Goal: Navigation & Orientation: Find specific page/section

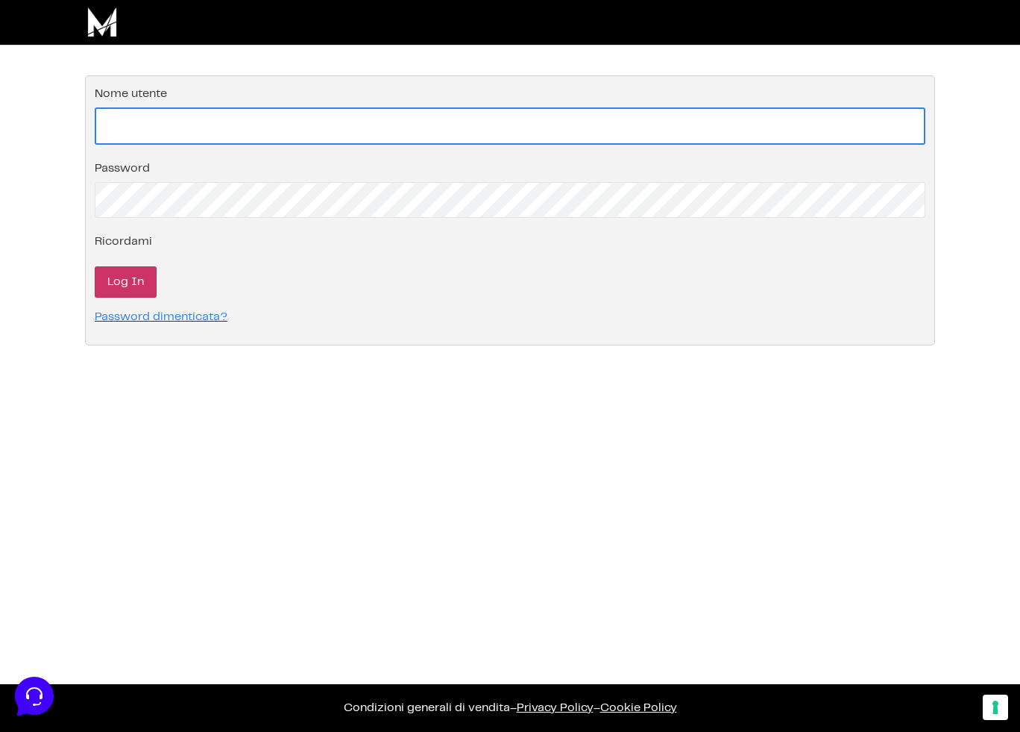
type input "[EMAIL_ADDRESS][DOMAIN_NAME]"
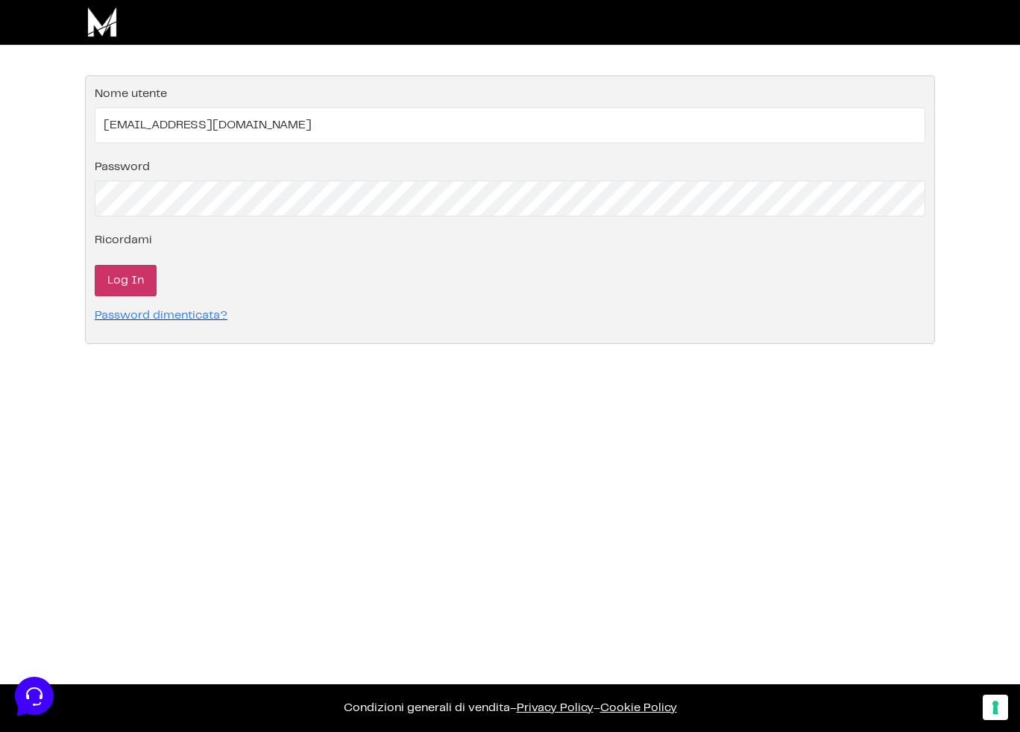
click at [108, 282] on input "Log In" at bounding box center [126, 280] width 62 height 31
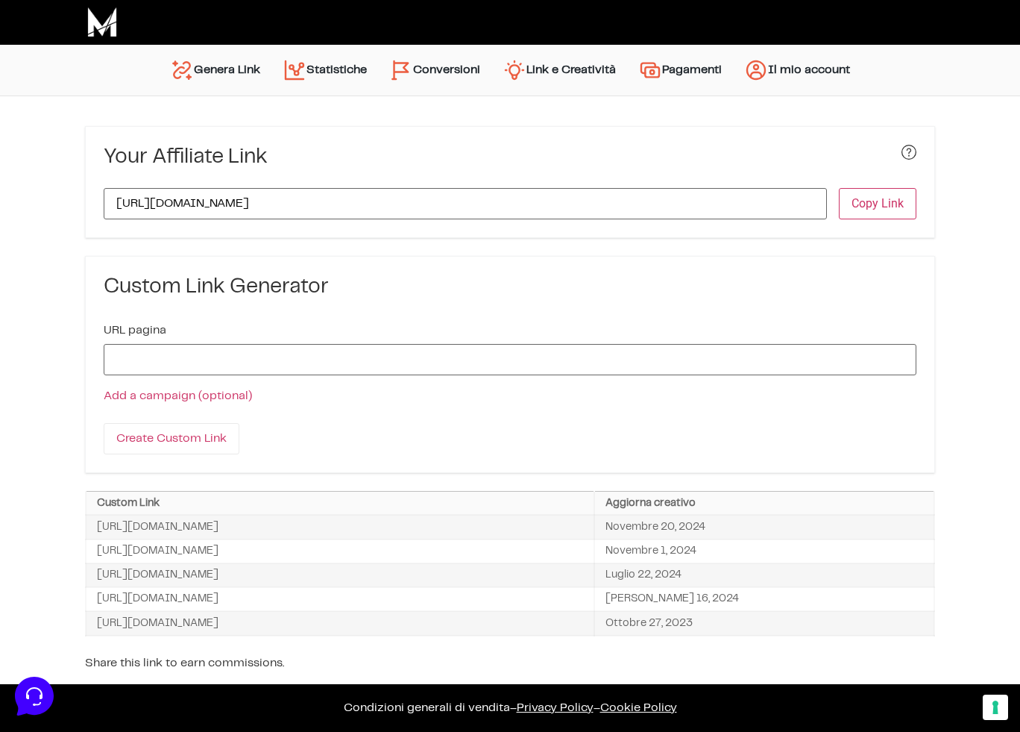
click at [458, 76] on link "Conversioni" at bounding box center [434, 70] width 113 height 36
